Goal: Use online tool/utility: Utilize a website feature to perform a specific function

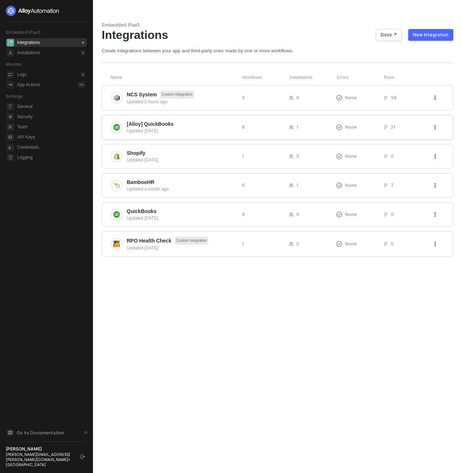
click at [191, 128] on div "Updated 7 days ago" at bounding box center [181, 131] width 109 height 7
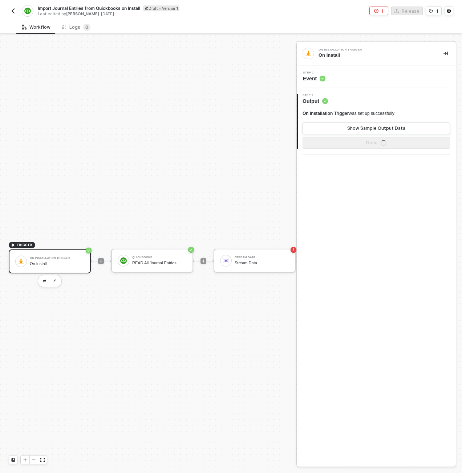
scroll to position [19, 0]
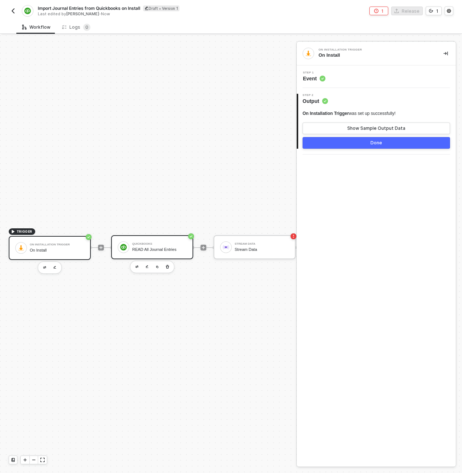
click at [165, 247] on div "READ All Journal Entries" at bounding box center [159, 249] width 55 height 5
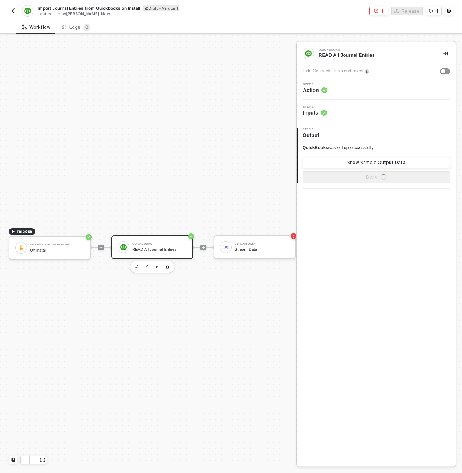
click at [359, 88] on div "Step 1 Action" at bounding box center [377, 88] width 157 height 11
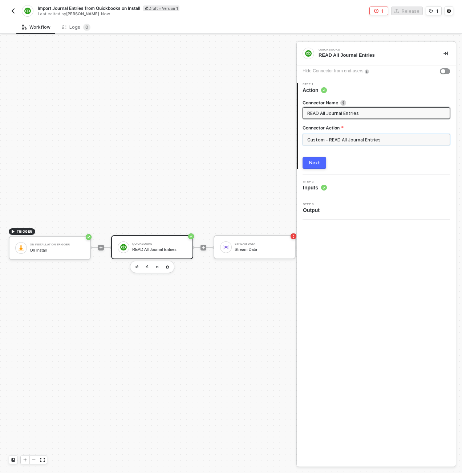
click at [353, 136] on input "Custom - READ All Journal Entries" at bounding box center [377, 140] width 148 height 12
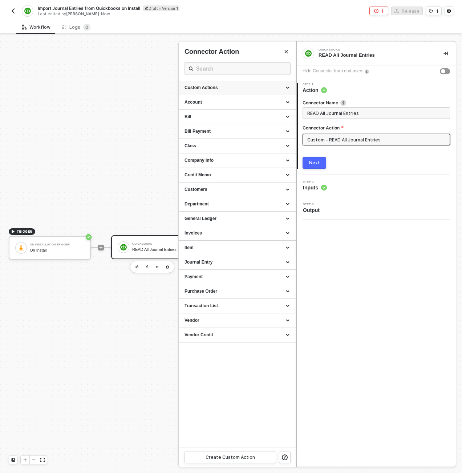
click at [260, 85] on div "Custom Actions" at bounding box center [238, 88] width 106 height 6
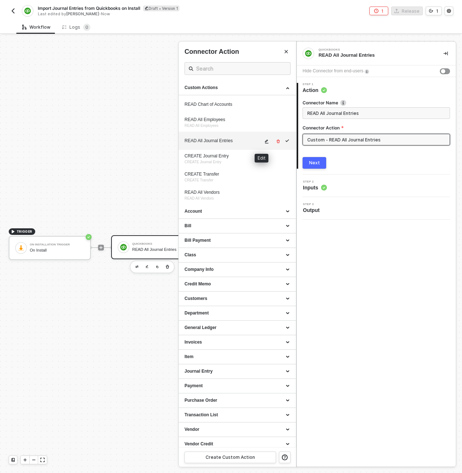
click at [265, 142] on button "button" at bounding box center [267, 141] width 9 height 9
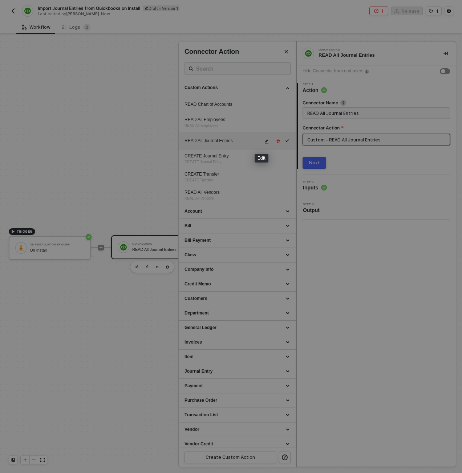
type textarea "HTTP/1.1 200 OK { "data": { "QueryResponse": {}, "time": "[DATE]T10:16:25.027-0…"
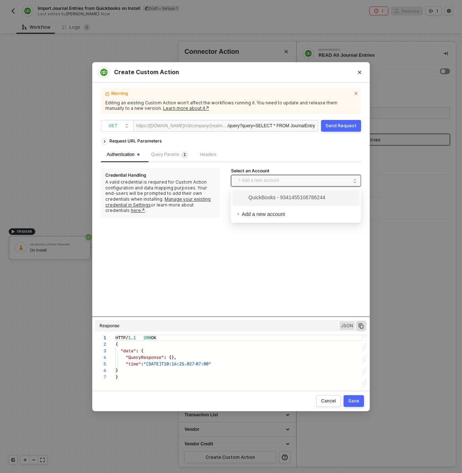
click at [273, 182] on span "+ Add a new account" at bounding box center [297, 181] width 118 height 12
click at [267, 196] on span "QuickBooks - 9341455106786244" at bounding box center [281, 197] width 89 height 8
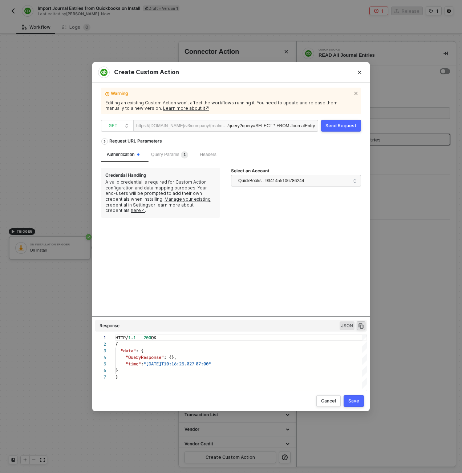
click at [343, 121] on button "Send Request" at bounding box center [341, 126] width 40 height 12
type textarea "HTTP/1.1 200 OK { "data": { "QueryResponse": { "JournalEntry": [ { "Adjustment"…"
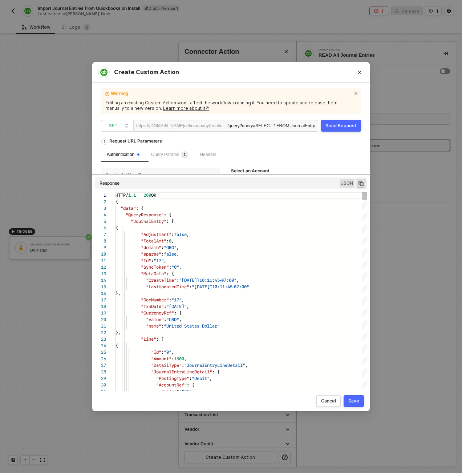
drag, startPoint x: 312, startPoint y: 316, endPoint x: 298, endPoint y: 181, distance: 136.3
click at [298, 181] on div "Request URL Parameters Authentication Query Params 1 Headers Credential Handlin…" at bounding box center [231, 259] width 260 height 250
click at [361, 184] on icon "icon-copy-paste" at bounding box center [361, 183] width 7 height 7
click at [241, 127] on div "/query ?query=SELECT * FROM JournalEntry" at bounding box center [271, 126] width 88 height 12
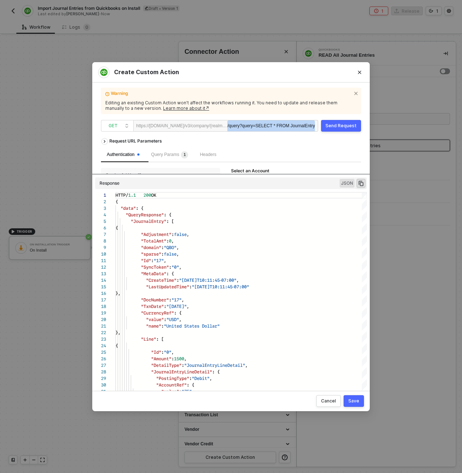
copy div "/query ?query=SELECT * FROM JournalEntry"
click at [239, 130] on div "/query ?query=SELECT * FROM JournalEntry" at bounding box center [271, 126] width 88 height 12
click at [243, 126] on span "?query=SELECT * FROM JournalEntry" at bounding box center [278, 125] width 76 height 5
drag, startPoint x: 243, startPoint y: 126, endPoint x: 400, endPoint y: 114, distance: 157.8
click at [400, 114] on div "Create Custom Action Warning Editing an existing Custom Action won’t affect the…" at bounding box center [231, 236] width 462 height 473
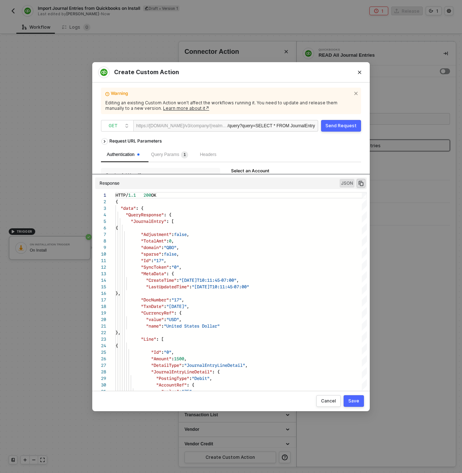
click at [296, 127] on span "?query=SELECT * FROM JournalEntry" at bounding box center [278, 125] width 76 height 5
click at [182, 298] on span ""17"" at bounding box center [177, 299] width 10 height 7
type textarea "HTTP/1.1 200 OK { "data": { "QueryResponse": { "JournalEntry": [ { "Adjustment"…"
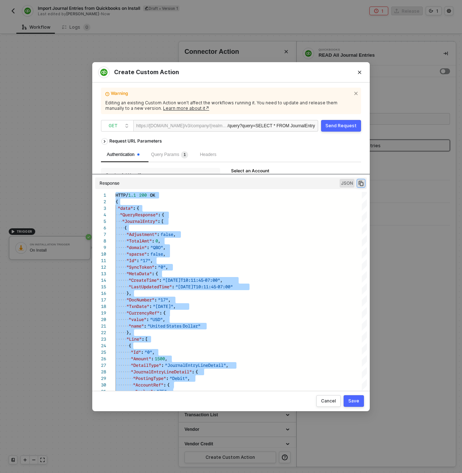
click at [364, 183] on icon "icon-copy-paste" at bounding box center [361, 183] width 7 height 7
